Goal: Transaction & Acquisition: Purchase product/service

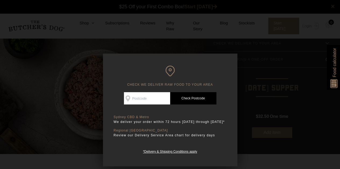
click at [154, 98] on input "Check Availability At" at bounding box center [147, 98] width 46 height 12
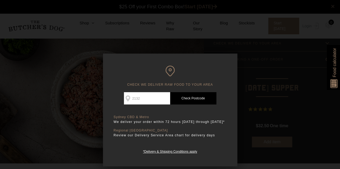
type input "2132"
click at [188, 97] on link "Check Postcode" at bounding box center [193, 98] width 46 height 12
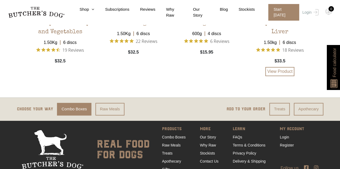
scroll to position [1181, 0]
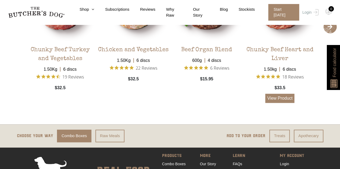
click at [281, 97] on link "View Product" at bounding box center [279, 98] width 29 height 9
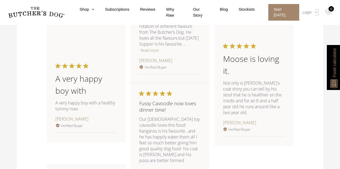
scroll to position [778, 0]
